Goal: Task Accomplishment & Management: Manage account settings

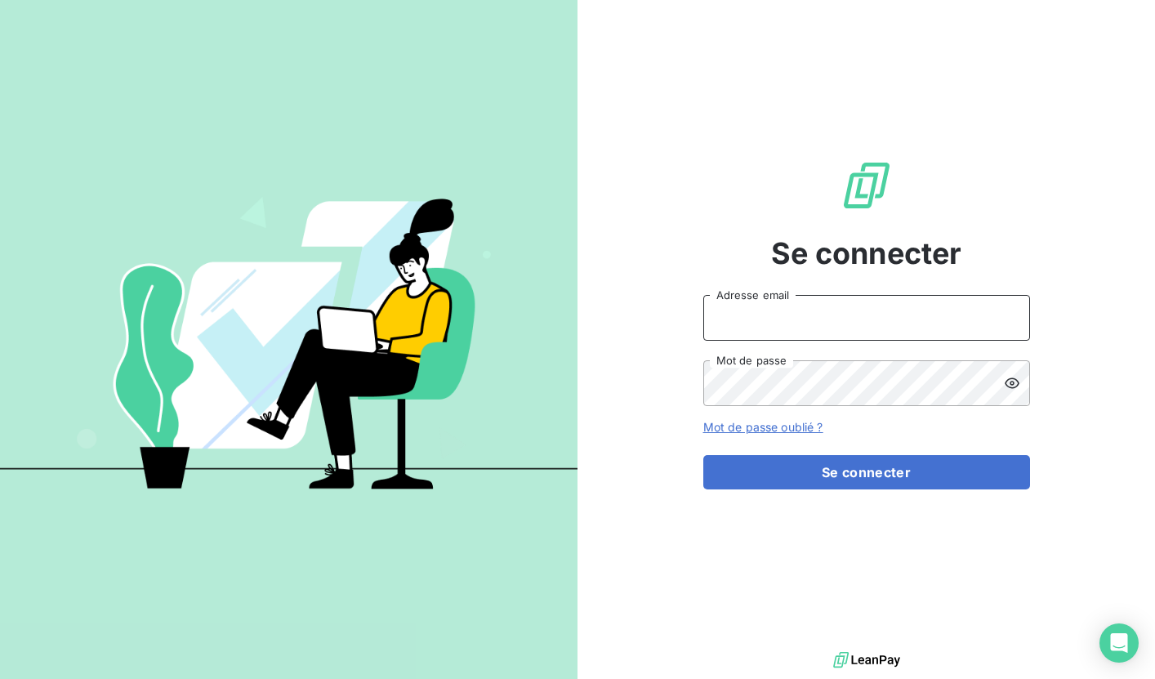
type input "[EMAIL_ADDRESS][DOMAIN_NAME]"
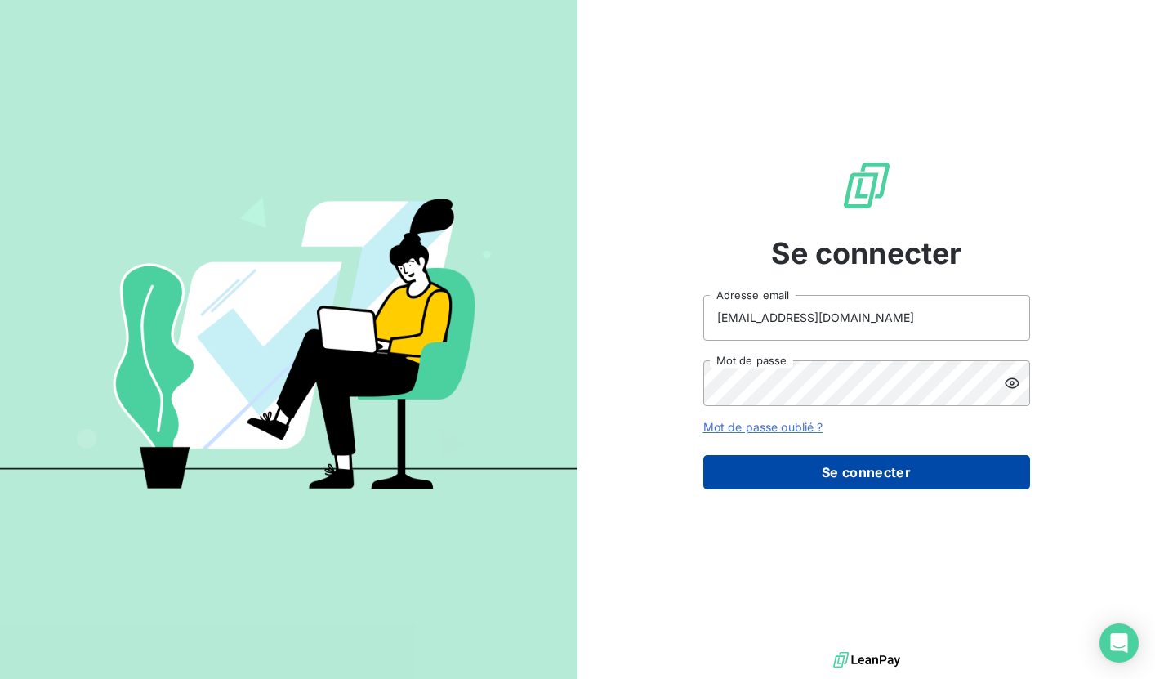
click at [867, 483] on button "Se connecter" at bounding box center [866, 472] width 327 height 34
